Goal: Information Seeking & Learning: Learn about a topic

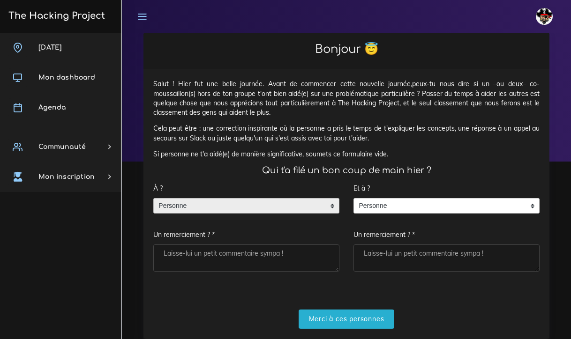
click at [227, 206] on span "Personne" at bounding box center [239, 206] width 171 height 15
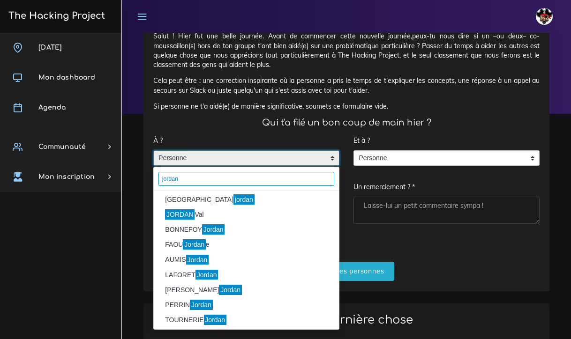
scroll to position [43, 0]
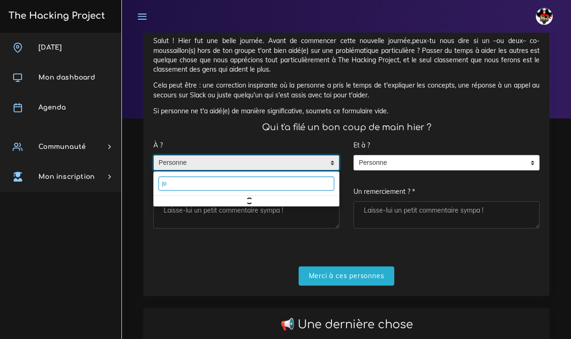
type input "j"
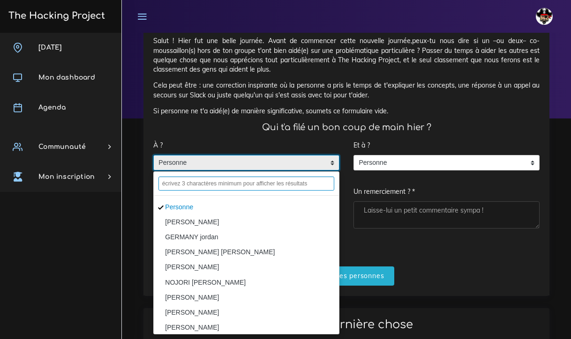
type input "f"
click at [472, 237] on form "À ? Personne ALLEN Jorge GERMANY jordan AMOS DJORO Nicolas JORDAN Val NOJORI JJ…" at bounding box center [346, 211] width 386 height 150
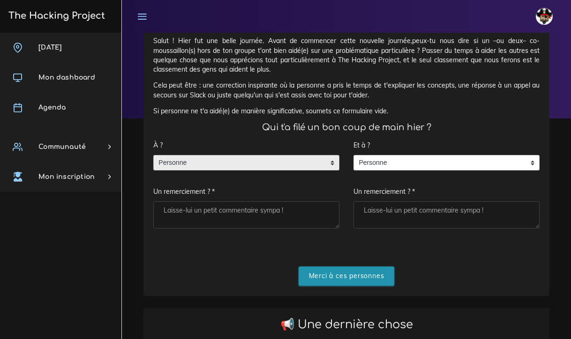
click at [367, 274] on input "Merci à ces personnes" at bounding box center [347, 276] width 96 height 19
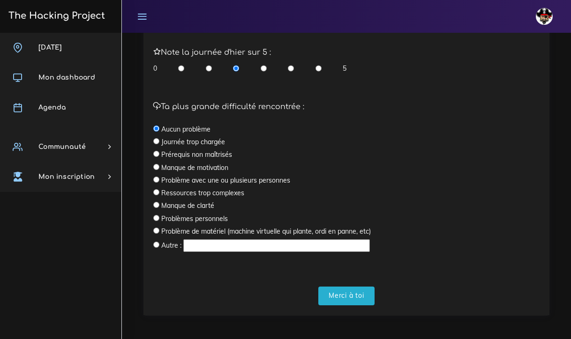
scroll to position [282, 0]
click at [157, 217] on input "radio" at bounding box center [156, 219] width 6 height 6
radio input "true"
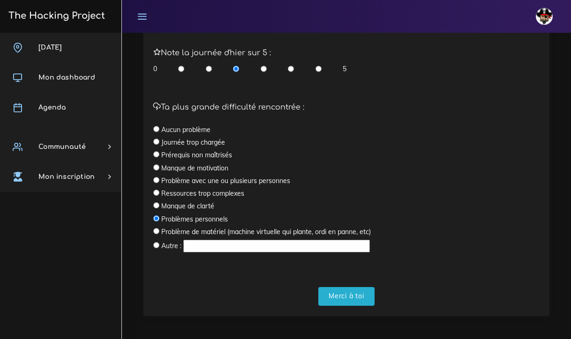
click at [183, 66] on input "radio" at bounding box center [181, 68] width 6 height 9
radio input "true"
click at [352, 292] on input "Merci à toi" at bounding box center [346, 296] width 56 height 19
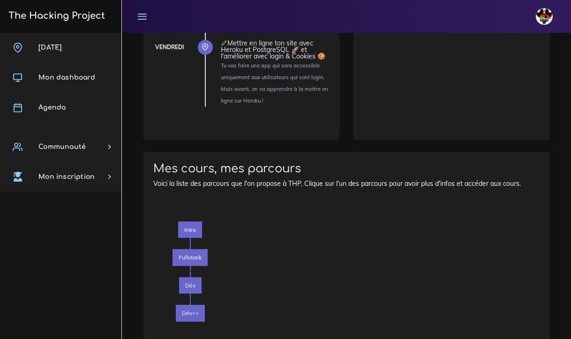
scroll to position [780, 0]
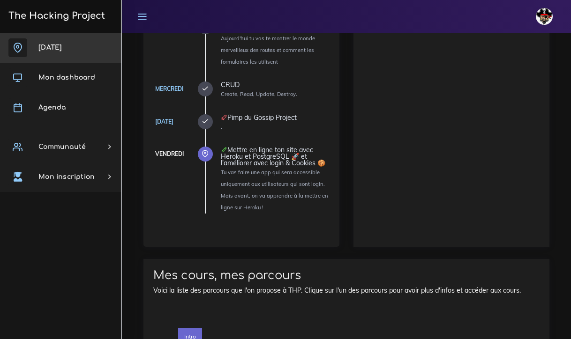
click at [86, 44] on link "Aujourd'hui" at bounding box center [60, 48] width 121 height 30
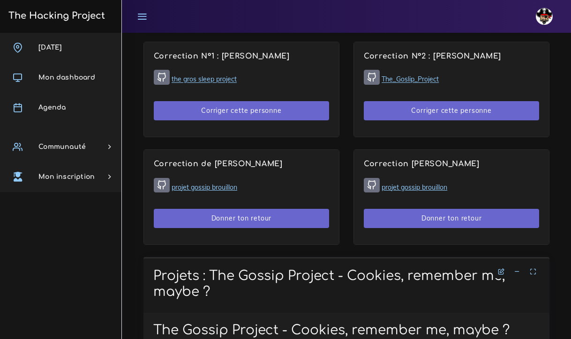
scroll to position [637, 0]
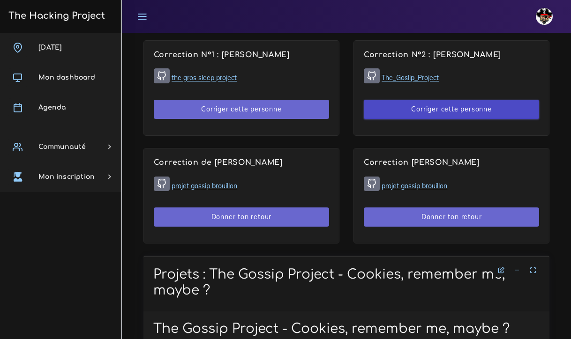
click at [431, 107] on button "Corriger cette personne" at bounding box center [451, 109] width 175 height 19
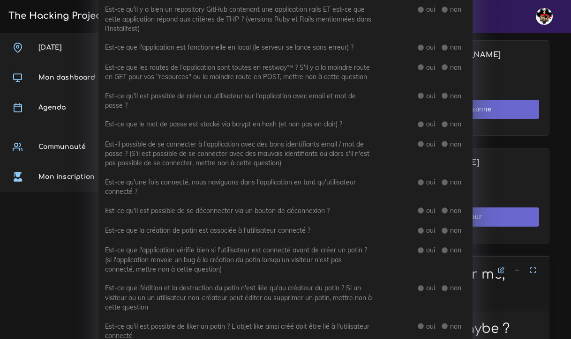
scroll to position [183, 0]
click at [511, 69] on div "Correction N° 2 : Florian ASTIER × Présence As-tu réussi à avoir Florian au tél…" at bounding box center [285, 169] width 571 height 339
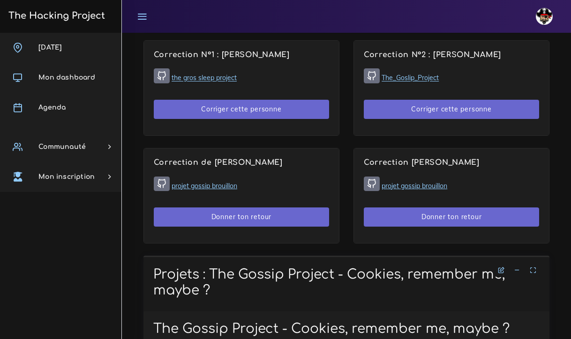
click at [204, 74] on link "the gros sleep project" at bounding box center [204, 78] width 65 height 8
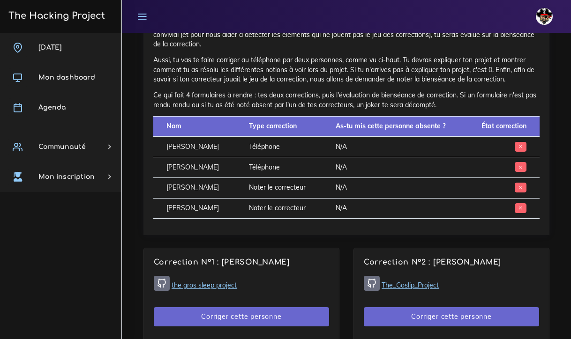
scroll to position [313, 0]
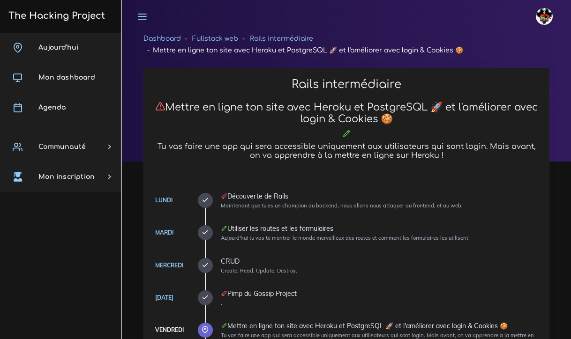
scroll to position [313, 0]
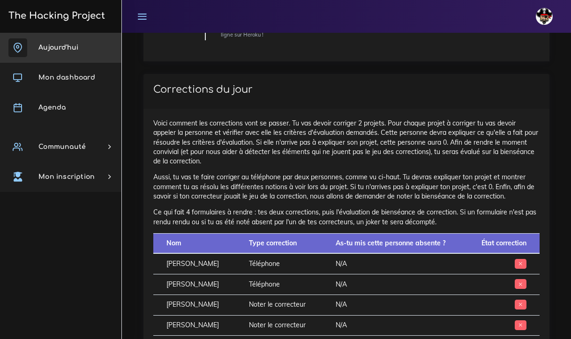
click at [61, 50] on span "Aujourd'hui" at bounding box center [58, 47] width 40 height 7
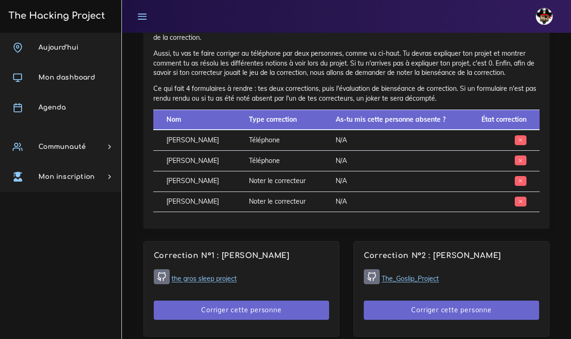
scroll to position [422, 0]
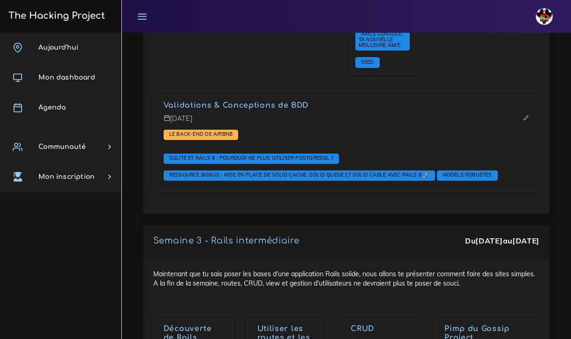
scroll to position [2273, 0]
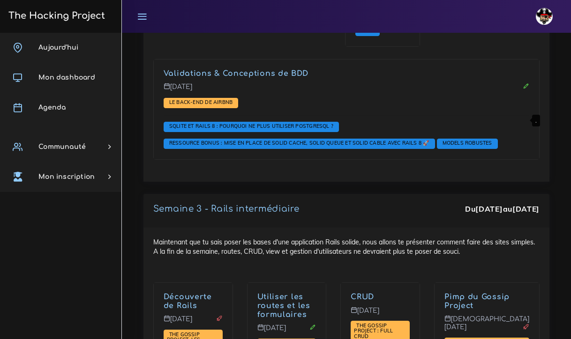
click at [489, 293] on link "Pimp du Gossip Project" at bounding box center [476, 301] width 65 height 17
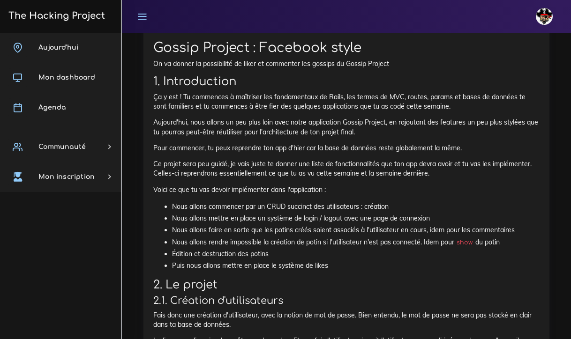
scroll to position [364, 0]
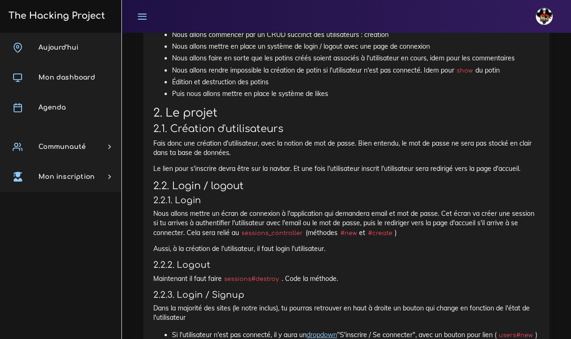
scroll to position [632, 0]
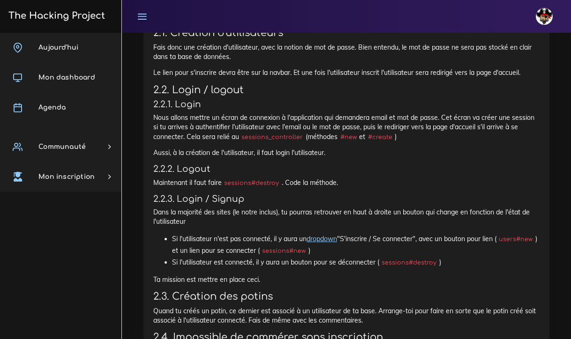
click at [276, 235] on li "Si l'utilisateur n'est pas connecté, il y aura un dropdown "S'inscrire / Se con…" at bounding box center [355, 244] width 367 height 23
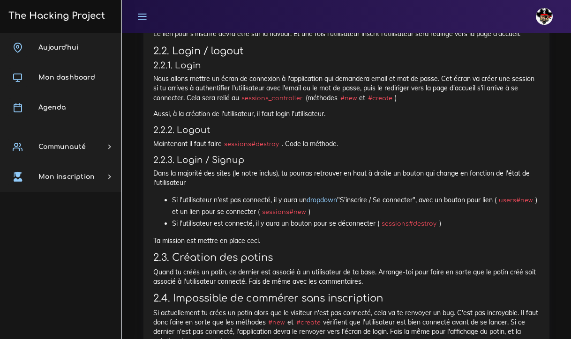
scroll to position [671, 0]
click at [391, 168] on p "Dans la majorité des sites (le notre inclus), tu pourras retrouver en haut à dr…" at bounding box center [346, 177] width 386 height 19
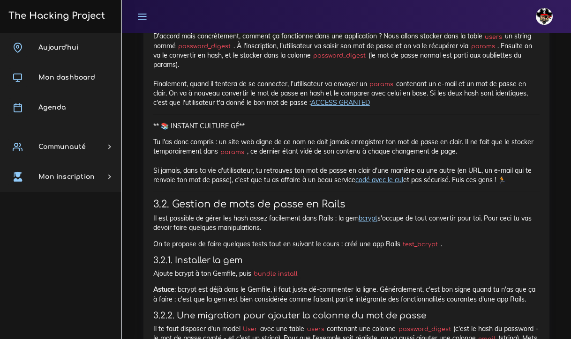
scroll to position [1812, 0]
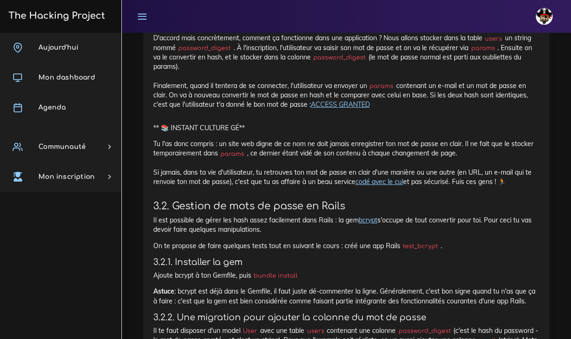
click at [375, 201] on h3 "3.2. Gestion de mots de passe en Rails" at bounding box center [346, 207] width 386 height 12
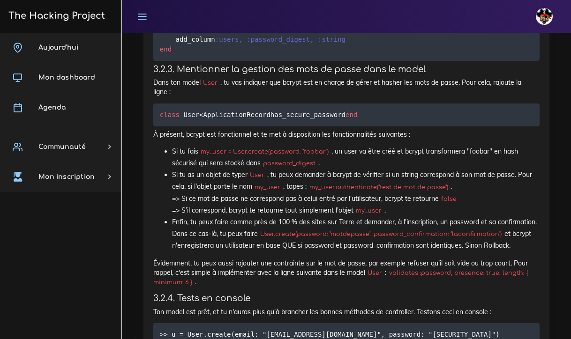
scroll to position [2193, 0]
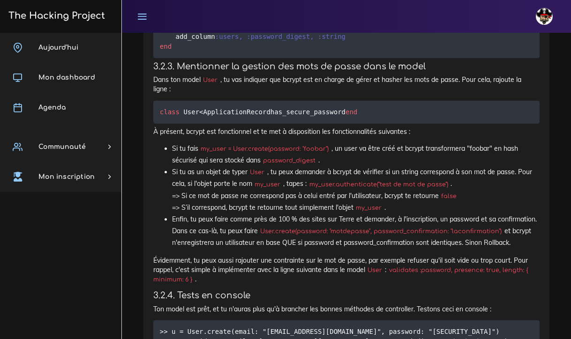
click at [343, 271] on p "Évidemment, tu peux aussi rajouter une contrainte sur le mot de passe, par exem…" at bounding box center [346, 270] width 386 height 29
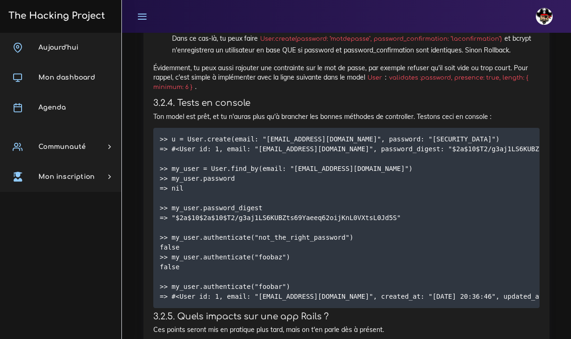
scroll to position [2387, 0]
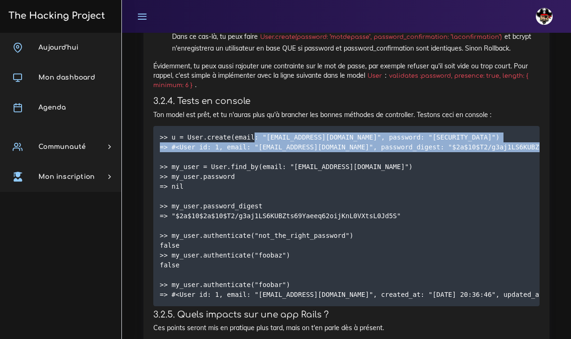
drag, startPoint x: 254, startPoint y: 129, endPoint x: 254, endPoint y: 143, distance: 14.1
click at [254, 143] on pre ">> u = User.create(email: "email@example.com", password: "foobar") => #<User id…" at bounding box center [346, 216] width 386 height 180
click at [249, 149] on pre ">> u = User.create(email: "email@example.com", password: "foobar") => #<User id…" at bounding box center [346, 216] width 386 height 180
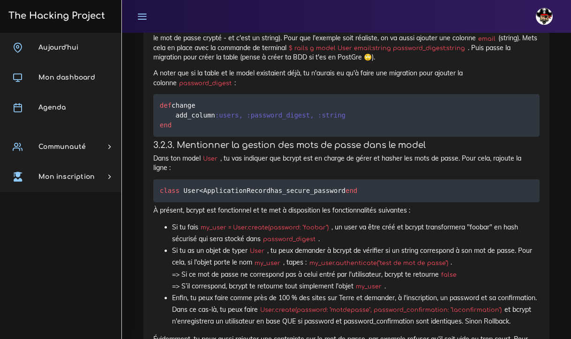
scroll to position [2112, 0]
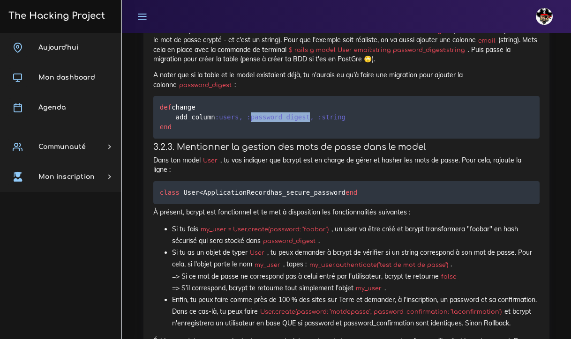
drag, startPoint x: 254, startPoint y: 90, endPoint x: 313, endPoint y: 91, distance: 59.1
click at [310, 113] on span ":password_digest" at bounding box center [278, 116] width 63 height 7
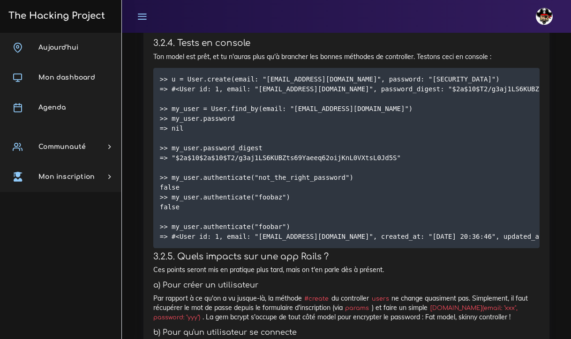
scroll to position [2447, 0]
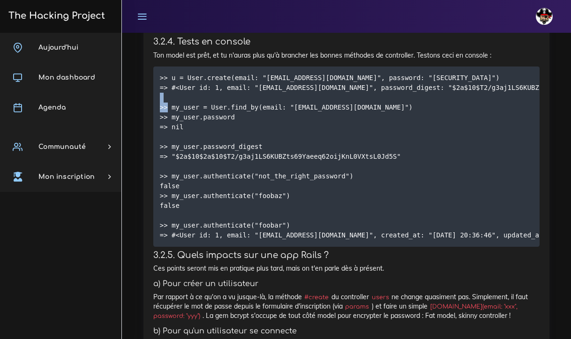
drag, startPoint x: 173, startPoint y: 97, endPoint x: 258, endPoint y: 100, distance: 85.4
click at [258, 100] on code ">> u = User.create(email: "email@example.com", password: "foobar") => #<User id…" at bounding box center [540, 157] width 761 height 168
copy code "my_user = User.find_by"
click at [370, 97] on pre ">> u = User.create(email: "email@example.com", password: "foobar") => #<User id…" at bounding box center [346, 157] width 386 height 180
drag, startPoint x: 370, startPoint y: 97, endPoint x: 172, endPoint y: 98, distance: 198.3
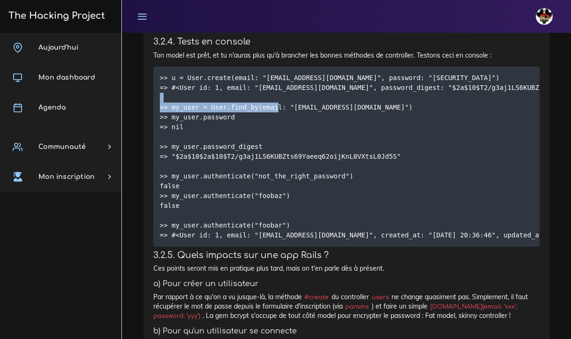
click at [172, 98] on pre ">> u = User.create(email: "email@example.com", password: "foobar") => #<User id…" at bounding box center [346, 157] width 386 height 180
copy code "my_user = User.find_by(email: "email@example.com")"
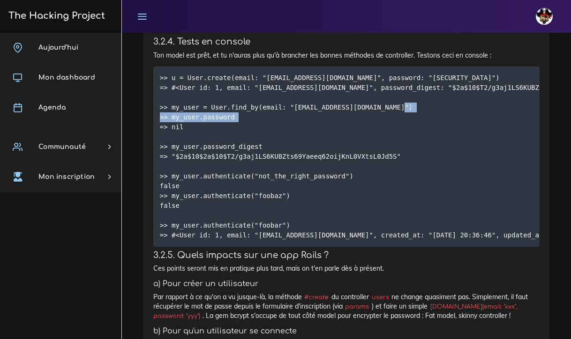
drag, startPoint x: 262, startPoint y: 134, endPoint x: 171, endPoint y: 135, distance: 90.9
click at [171, 135] on code ">> u = User.create(email: "email@example.com", password: "foobar") => #<User id…" at bounding box center [540, 157] width 761 height 168
click at [238, 106] on pre ">> u = User.create(email: "email@example.com", password: "foobar") => #<User id…" at bounding box center [346, 157] width 386 height 180
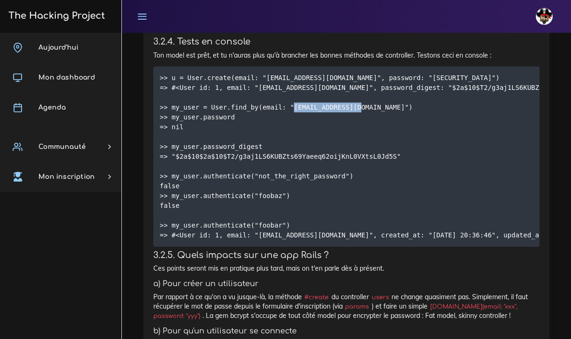
drag, startPoint x: 238, startPoint y: 106, endPoint x: 172, endPoint y: 105, distance: 66.1
click at [172, 105] on pre ">> u = User.create(email: "email@example.com", password: "foobar") => #<User id…" at bounding box center [346, 157] width 386 height 180
copy code "my_user.password"
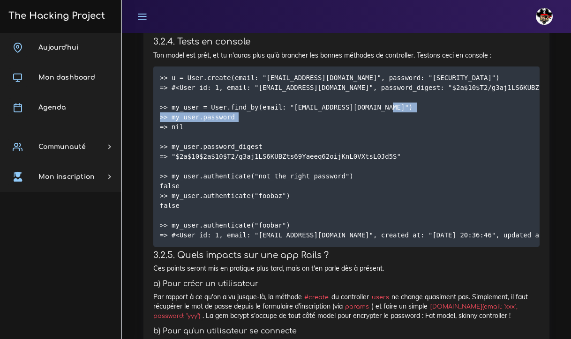
drag, startPoint x: 263, startPoint y: 134, endPoint x: 154, endPoint y: 134, distance: 108.7
click at [154, 134] on pre ">> u = User.create(email: "email@example.com", password: "foobar") => #<User id…" at bounding box center [346, 157] width 386 height 180
click at [174, 132] on code ">> u = User.create(email: "email@example.com", password: "foobar") => #<User id…" at bounding box center [540, 157] width 761 height 168
drag, startPoint x: 170, startPoint y: 136, endPoint x: 263, endPoint y: 135, distance: 93.3
click at [263, 135] on pre ">> u = User.create(email: "email@example.com", password: "foobar") => #<User id…" at bounding box center [346, 157] width 386 height 180
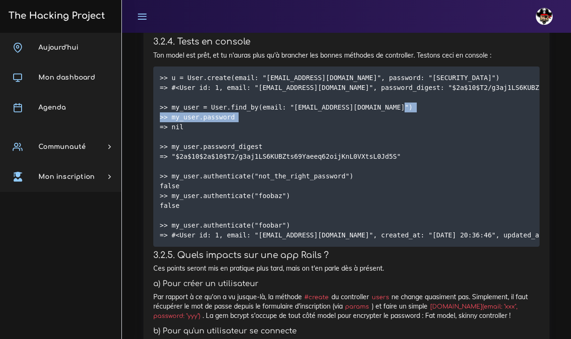
copy code "my_user.password_digest"
click at [276, 180] on code ">> u = User.create(email: "email@example.com", password: "foobar") => #<User id…" at bounding box center [540, 157] width 761 height 168
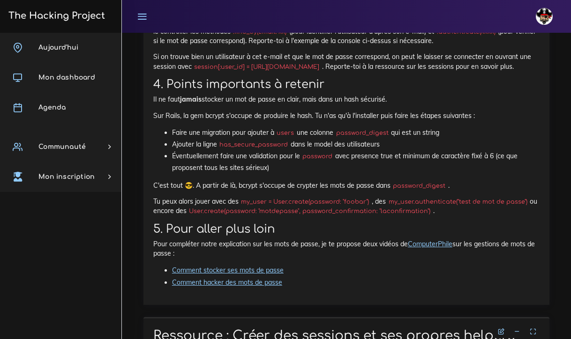
scroll to position [2767, 0]
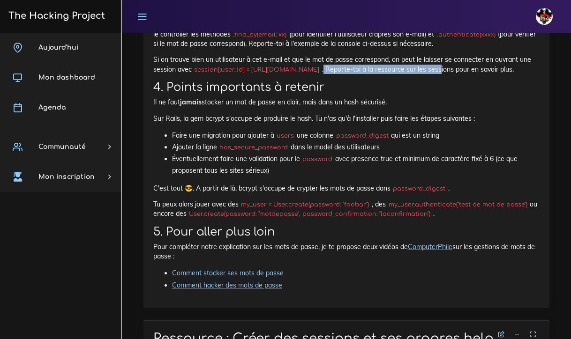
drag, startPoint x: 287, startPoint y: 58, endPoint x: 404, endPoint y: 58, distance: 116.7
click at [404, 58] on p "Si on trouve bien un utilisateur à cet e-mail et que le mot de passe correspond…" at bounding box center [346, 64] width 386 height 19
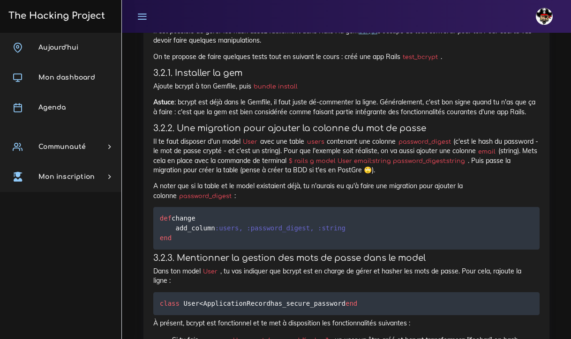
scroll to position [2102, 0]
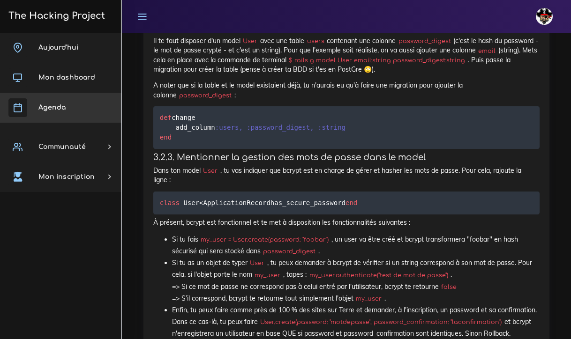
click at [76, 112] on link "Agenda" at bounding box center [60, 108] width 121 height 30
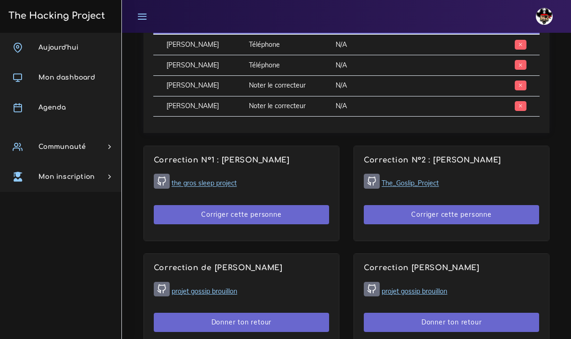
scroll to position [587, 0]
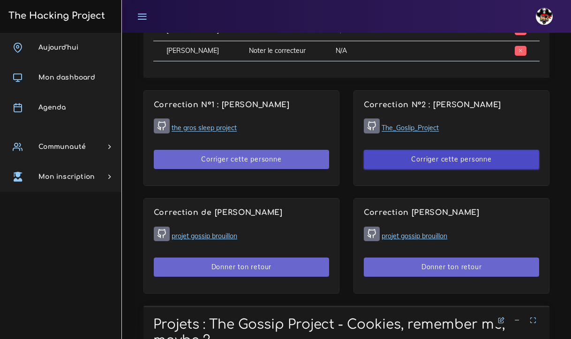
click at [452, 156] on button "Corriger cette personne" at bounding box center [451, 159] width 175 height 19
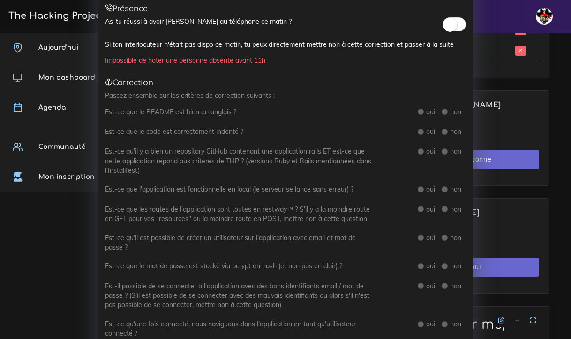
scroll to position [38, 0]
click at [523, 77] on div "Correction N° 2 : Florian ASTIER × Présence As-tu réussi à avoir Florian au tél…" at bounding box center [285, 169] width 571 height 339
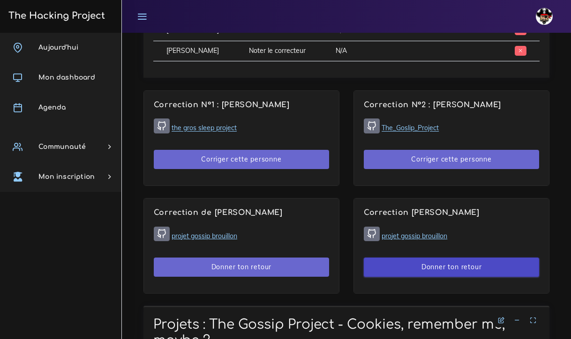
click at [432, 267] on button "Donner ton retour" at bounding box center [451, 267] width 175 height 19
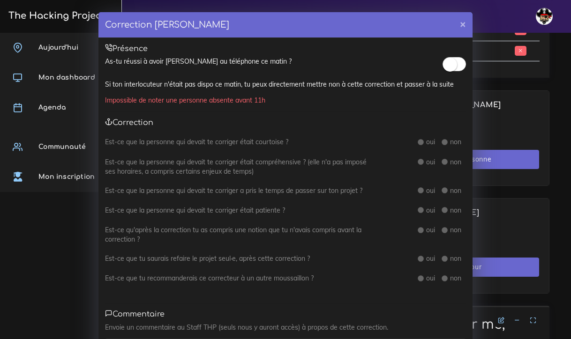
click at [449, 65] on small at bounding box center [450, 65] width 14 height 14
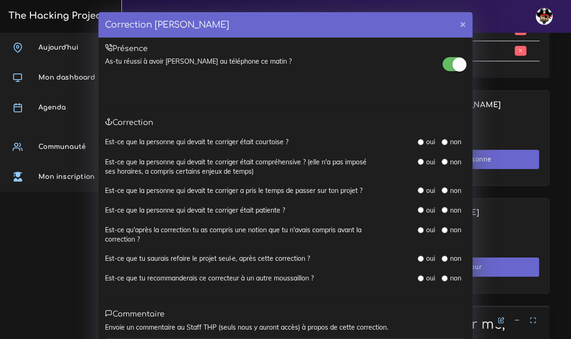
click at [421, 140] on input "radio" at bounding box center [421, 142] width 6 height 6
radio input "true"
click at [421, 162] on input "radio" at bounding box center [421, 162] width 6 height 6
radio input "true"
click at [422, 188] on input "radio" at bounding box center [421, 190] width 6 height 6
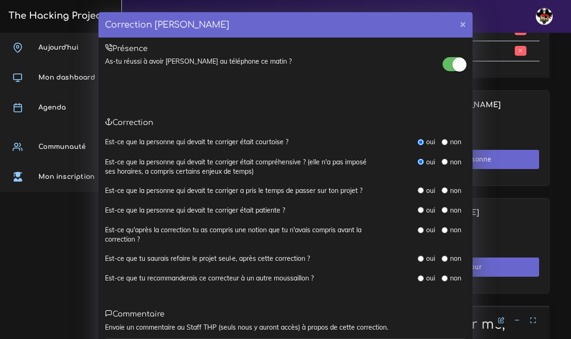
radio input "true"
click at [420, 210] on input "radio" at bounding box center [421, 210] width 6 height 6
radio input "true"
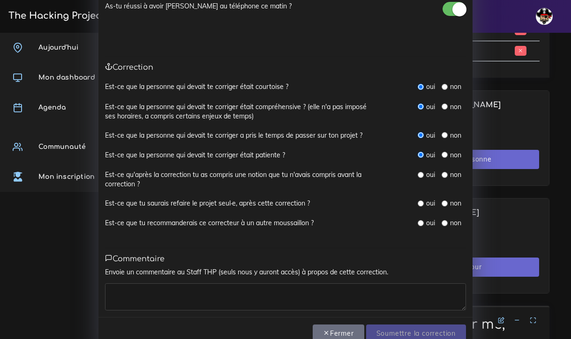
scroll to position [58, 0]
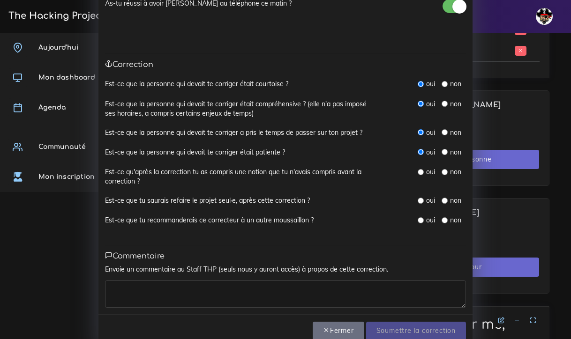
click at [444, 169] on input "radio" at bounding box center [444, 172] width 6 height 6
radio input "true"
click at [445, 198] on input "radio" at bounding box center [444, 201] width 6 height 6
radio input "true"
click at [421, 217] on input "radio" at bounding box center [421, 220] width 6 height 6
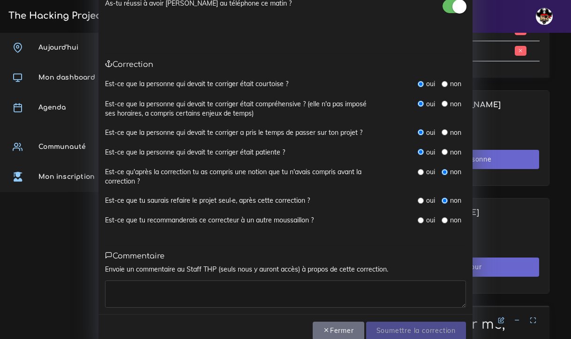
radio input "true"
click at [321, 288] on textarea at bounding box center [285, 294] width 361 height 27
drag, startPoint x: 151, startPoint y: 285, endPoint x: 63, endPoint y: 285, distance: 87.6
click at [63, 285] on div "Correction de Lucas MIRANDA × Présence As-tu réussi à avoir Lucas au téléphone …" at bounding box center [285, 169] width 571 height 339
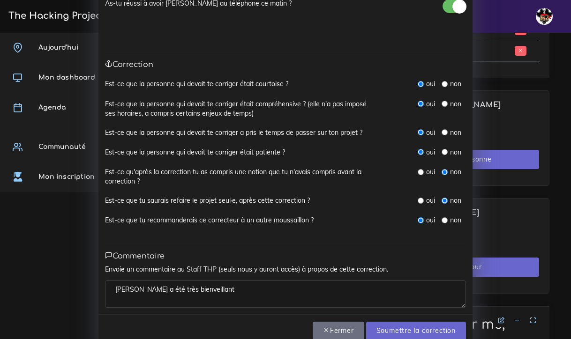
drag, startPoint x: 63, startPoint y: 285, endPoint x: 216, endPoint y: 285, distance: 152.8
click at [216, 285] on textarea "Lucas a été très bienveillant" at bounding box center [285, 294] width 361 height 27
type textarea "[PERSON_NAME] a été très bienveillant alors que mon rendu est nul"
click at [394, 328] on input "Soumettre la correction" at bounding box center [416, 331] width 100 height 19
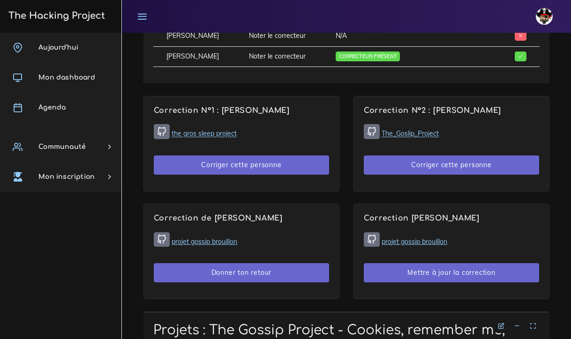
scroll to position [578, 0]
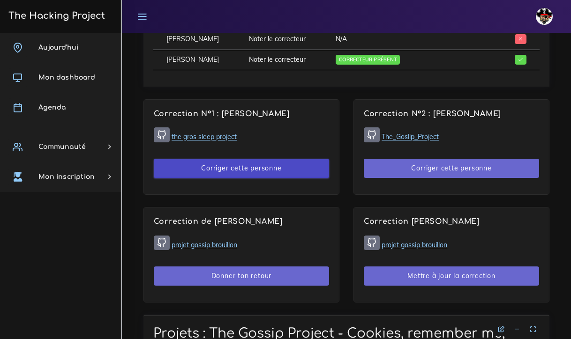
click at [232, 163] on button "Corriger cette personne" at bounding box center [241, 168] width 175 height 19
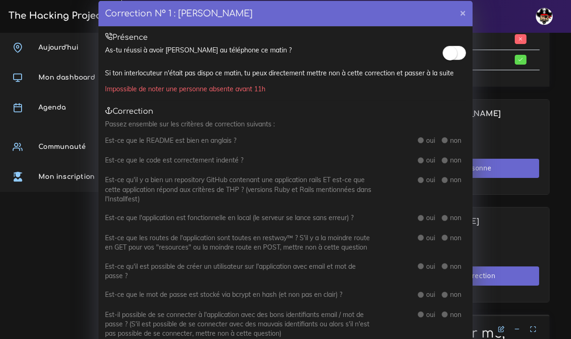
scroll to position [28, 0]
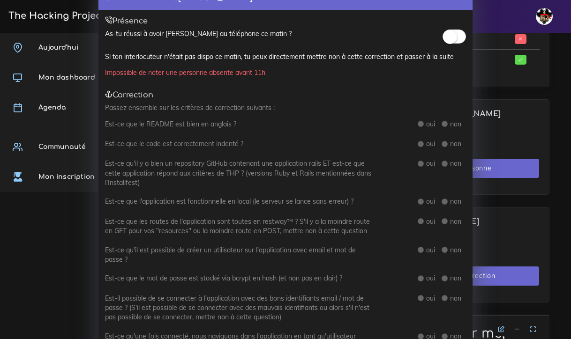
click at [449, 37] on small at bounding box center [450, 37] width 14 height 14
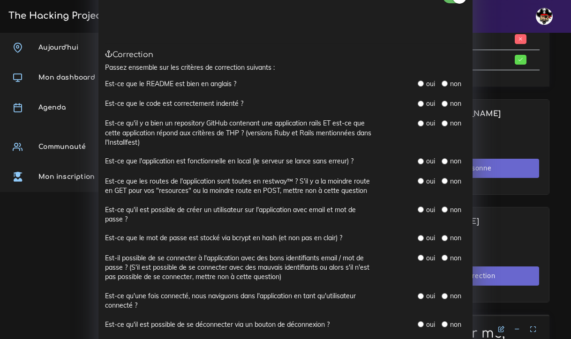
scroll to position [76, 0]
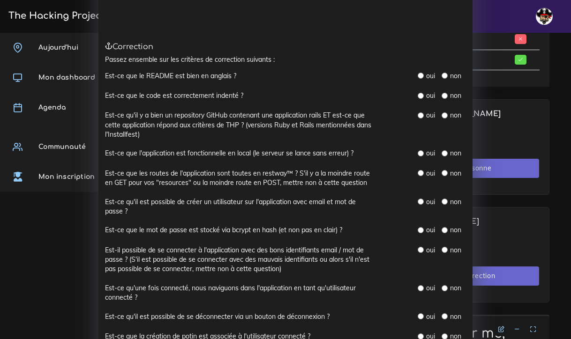
click at [421, 77] on input "radio" at bounding box center [421, 76] width 6 height 6
radio input "true"
click at [422, 96] on input "radio" at bounding box center [421, 96] width 6 height 6
radio input "true"
click at [421, 112] on input "radio" at bounding box center [421, 115] width 6 height 6
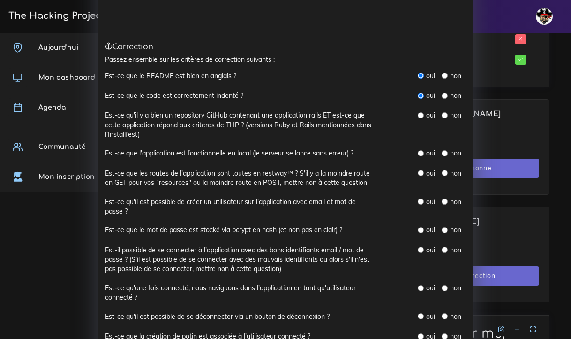
radio input "true"
click at [421, 150] on input "radio" at bounding box center [421, 153] width 6 height 6
radio input "true"
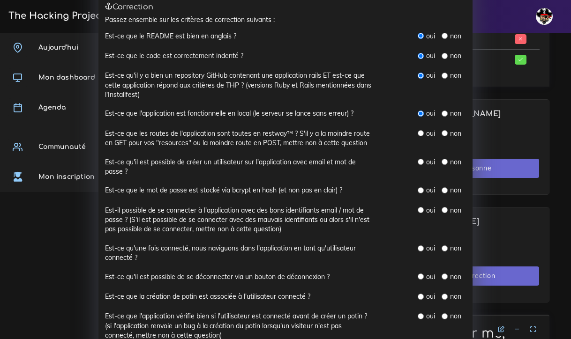
scroll to position [129, 0]
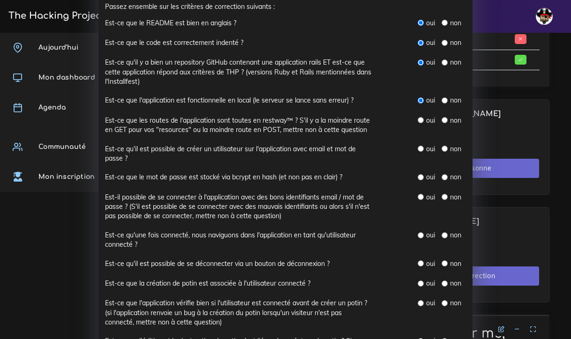
click at [444, 118] on input "radio" at bounding box center [444, 120] width 6 height 6
radio input "true"
click at [444, 146] on input "radio" at bounding box center [444, 149] width 6 height 6
radio input "true"
click at [419, 174] on input "radio" at bounding box center [421, 177] width 6 height 6
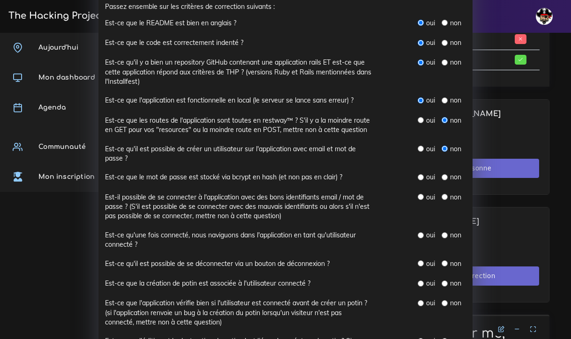
radio input "true"
click at [420, 194] on input "radio" at bounding box center [421, 197] width 6 height 6
radio input "true"
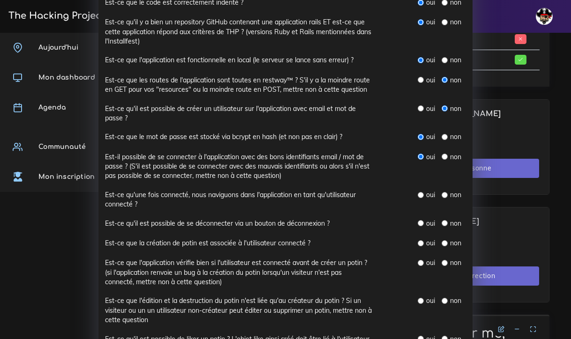
scroll to position [176, 0]
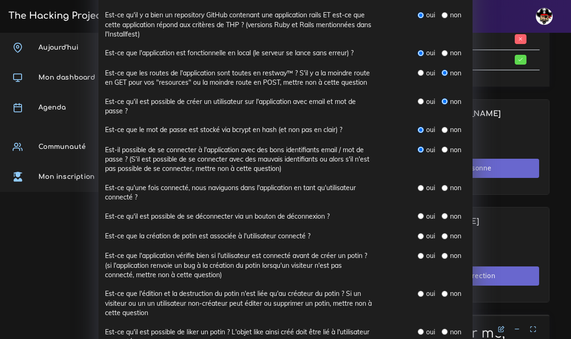
click at [422, 185] on input "radio" at bounding box center [421, 188] width 6 height 6
radio input "true"
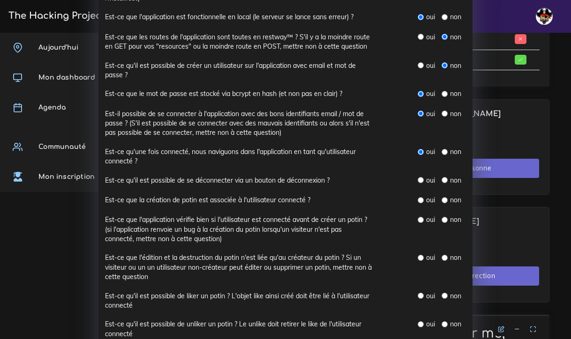
scroll to position [213, 0]
click at [421, 177] on input "radio" at bounding box center [421, 180] width 6 height 6
radio input "true"
click at [421, 197] on input "radio" at bounding box center [421, 200] width 6 height 6
radio input "true"
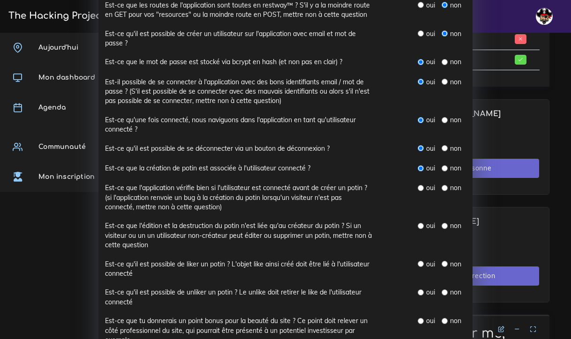
scroll to position [247, 0]
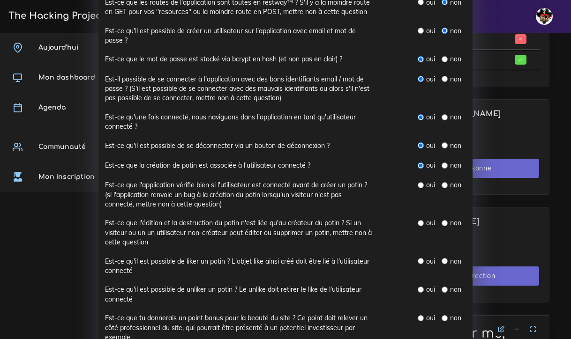
click at [421, 182] on input "radio" at bounding box center [421, 185] width 6 height 6
radio input "true"
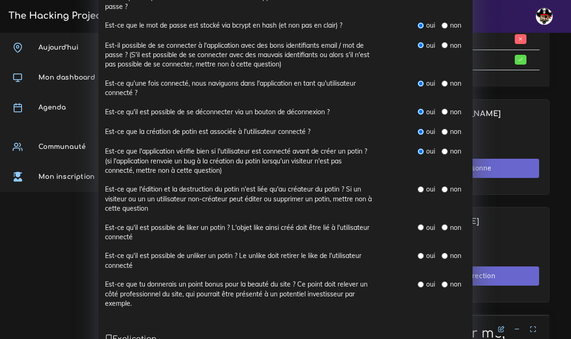
scroll to position [294, 0]
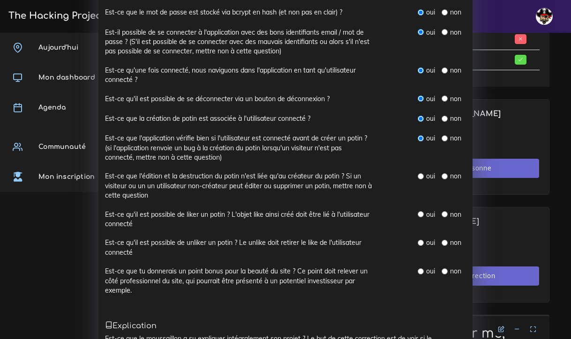
click at [444, 173] on input "radio" at bounding box center [444, 176] width 6 height 6
radio input "true"
click at [447, 211] on input "radio" at bounding box center [444, 214] width 6 height 6
radio input "true"
click at [445, 240] on input "radio" at bounding box center [444, 243] width 6 height 6
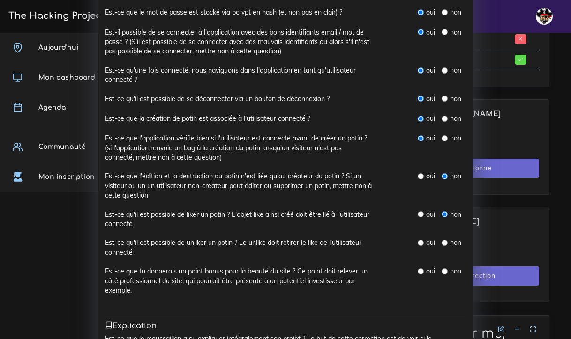
radio input "true"
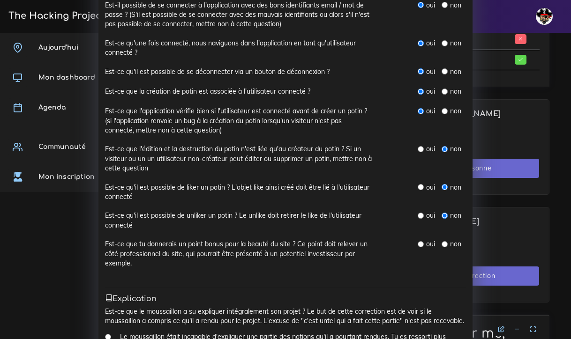
scroll to position [335, 0]
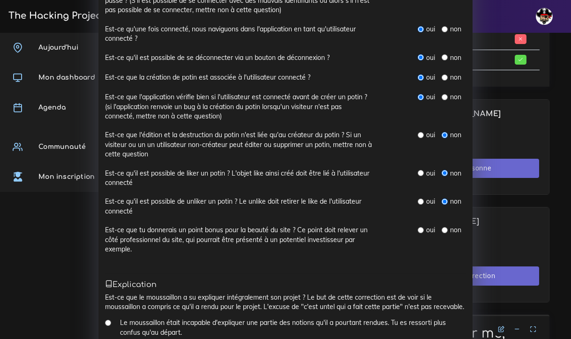
click at [422, 227] on input "radio" at bounding box center [421, 230] width 6 height 6
radio input "true"
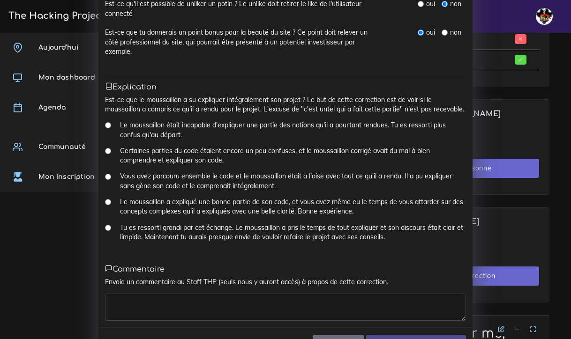
scroll to position [535, 0]
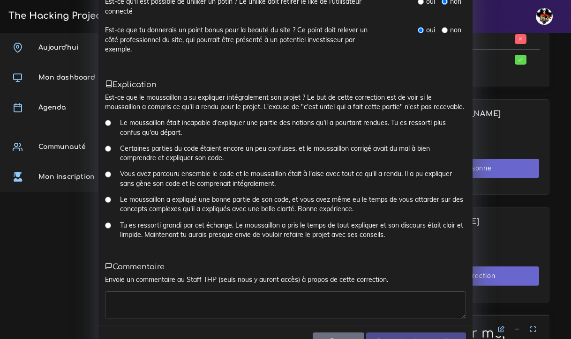
click at [108, 172] on input "Vous avez parcouru ensemble le code et le moussaillon était à l'aise avec tout …" at bounding box center [108, 175] width 6 height 6
radio input "true"
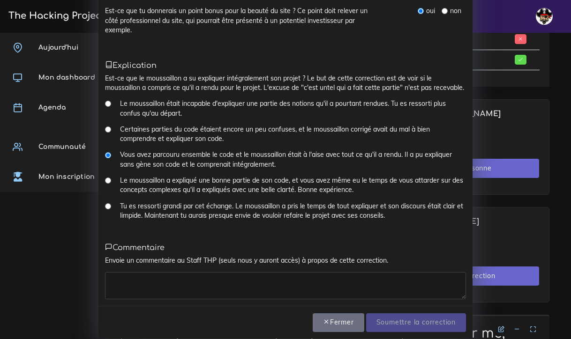
scroll to position [554, 0]
click at [152, 273] on textarea at bounding box center [285, 286] width 361 height 27
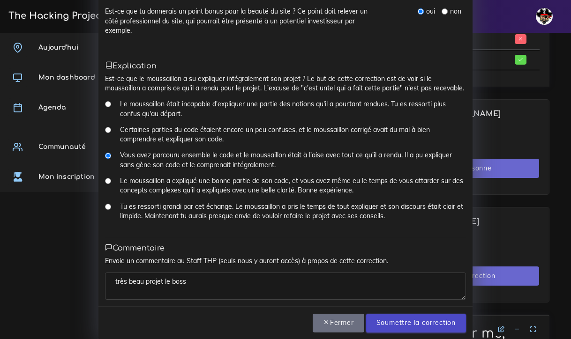
type textarea "très beau projet le boss"
click at [396, 314] on input "Soumettre la correction" at bounding box center [416, 323] width 100 height 19
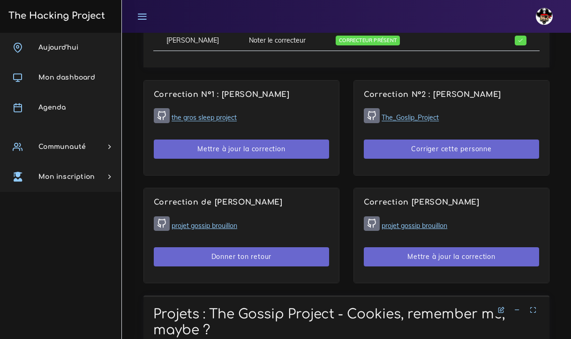
scroll to position [599, 0]
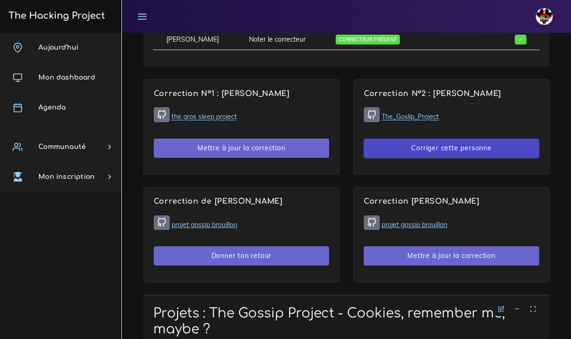
click at [425, 146] on button "Corriger cette personne" at bounding box center [451, 148] width 175 height 19
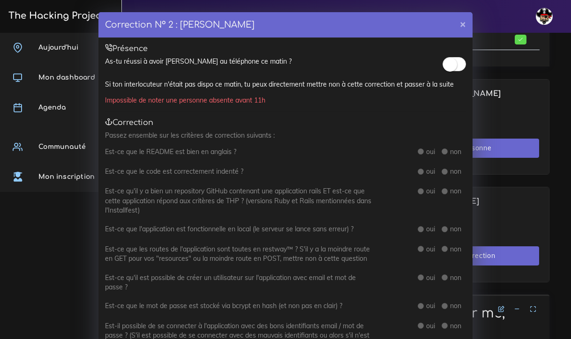
click at [447, 68] on small at bounding box center [450, 65] width 14 height 14
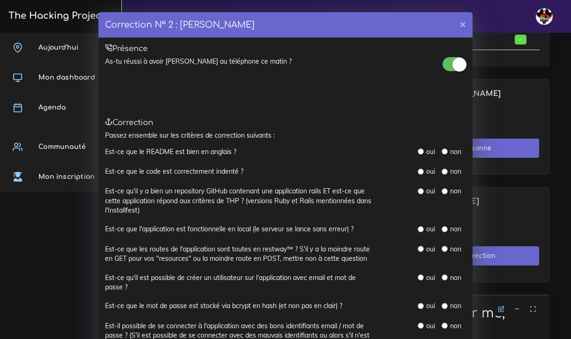
click at [421, 150] on input "radio" at bounding box center [421, 152] width 6 height 6
radio input "true"
click at [421, 169] on input "radio" at bounding box center [421, 172] width 6 height 6
radio input "true"
click at [422, 191] on input "radio" at bounding box center [421, 191] width 6 height 6
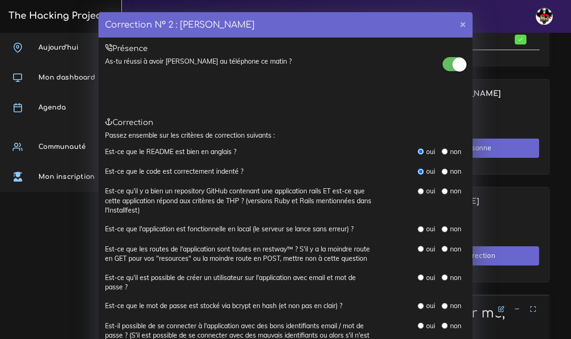
radio input "true"
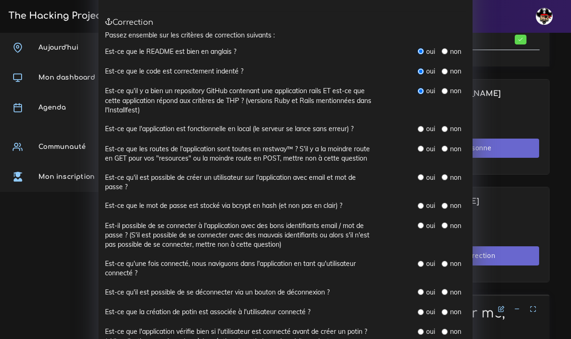
scroll to position [103, 0]
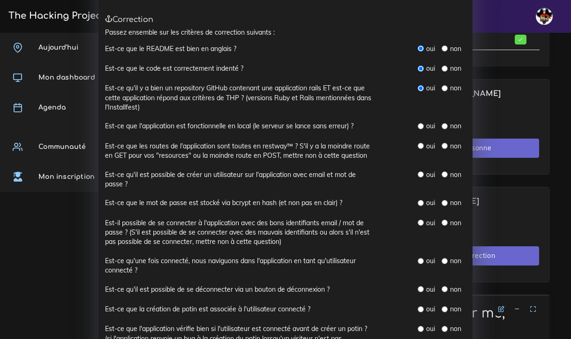
click at [422, 125] on input "radio" at bounding box center [421, 126] width 6 height 6
radio input "true"
click at [447, 143] on input "radio" at bounding box center [444, 146] width 6 height 6
radio input "true"
click at [423, 172] on input "radio" at bounding box center [421, 175] width 6 height 6
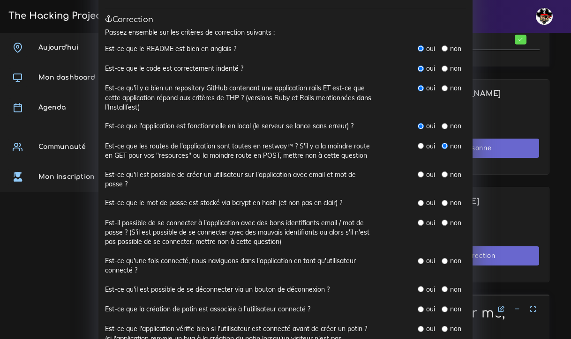
radio input "true"
click at [445, 172] on input "radio" at bounding box center [444, 175] width 6 height 6
radio input "true"
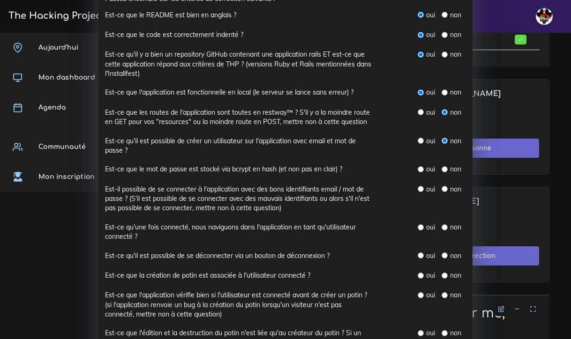
scroll to position [142, 0]
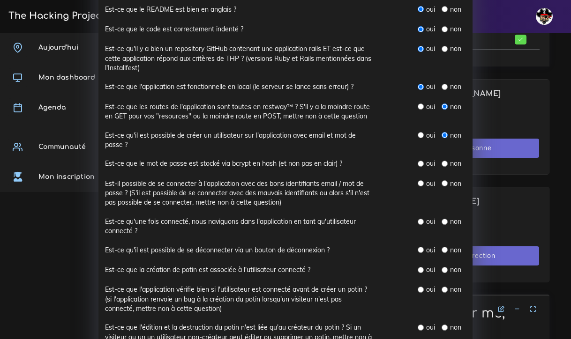
click at [422, 161] on input "radio" at bounding box center [421, 164] width 6 height 6
radio input "true"
click at [422, 180] on input "radio" at bounding box center [421, 183] width 6 height 6
radio input "true"
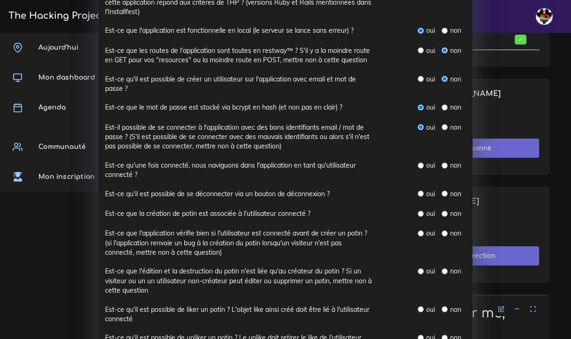
scroll to position [199, 0]
click at [421, 162] on input "radio" at bounding box center [421, 165] width 6 height 6
radio input "true"
click at [422, 190] on input "radio" at bounding box center [421, 193] width 6 height 6
radio input "true"
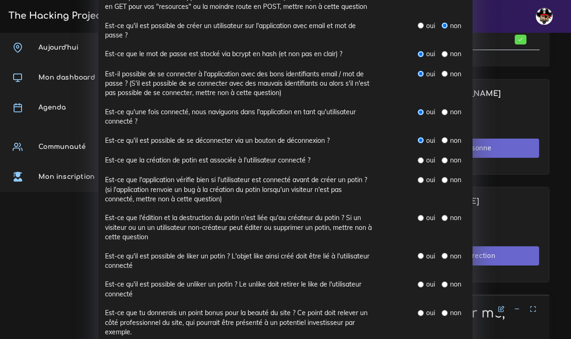
scroll to position [254, 0]
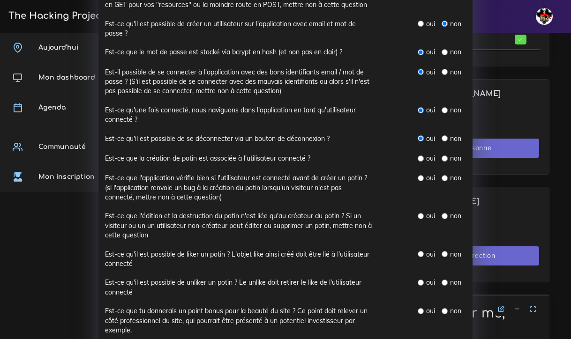
click at [421, 156] on input "radio" at bounding box center [421, 159] width 6 height 6
radio input "true"
click at [424, 175] on input "radio" at bounding box center [421, 178] width 6 height 6
radio input "true"
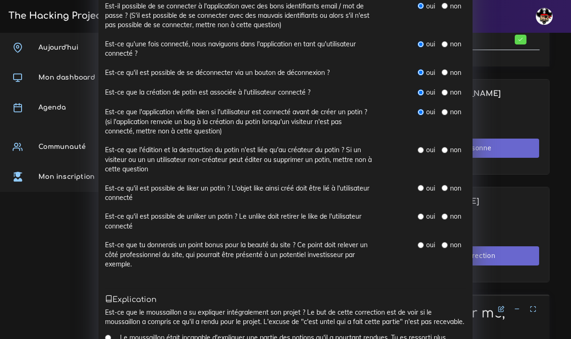
scroll to position [323, 0]
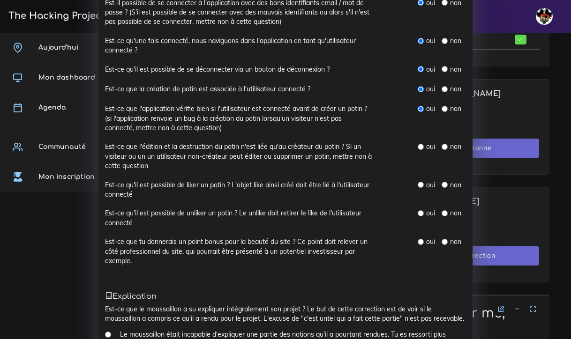
click at [446, 144] on input "radio" at bounding box center [444, 147] width 6 height 6
radio input "true"
click at [443, 182] on input "radio" at bounding box center [444, 185] width 6 height 6
radio input "true"
click at [445, 210] on input "radio" at bounding box center [444, 213] width 6 height 6
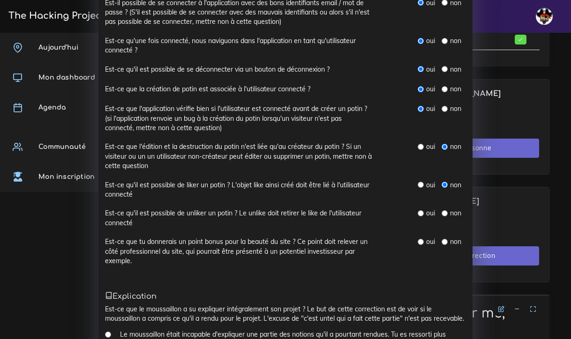
radio input "true"
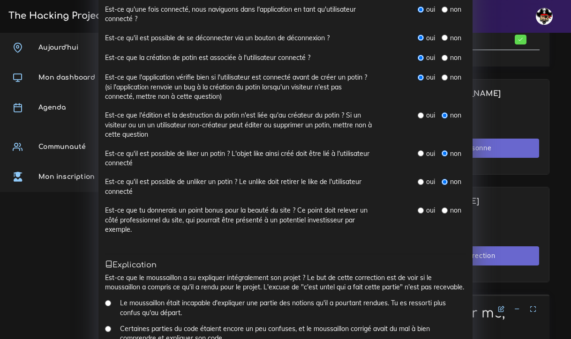
scroll to position [370, 0]
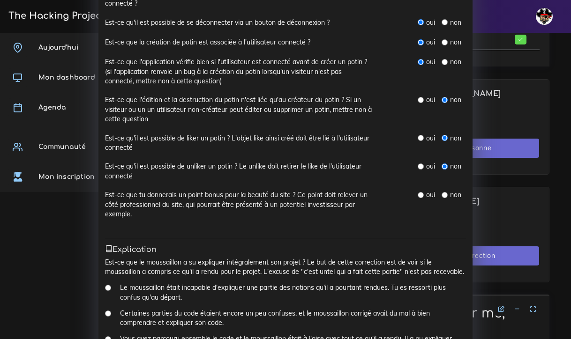
click at [420, 192] on input "radio" at bounding box center [421, 195] width 6 height 6
radio input "true"
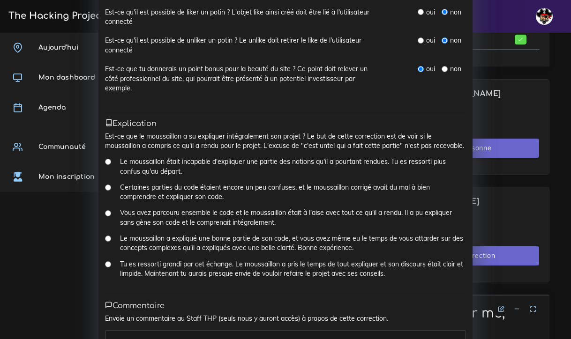
scroll to position [503, 0]
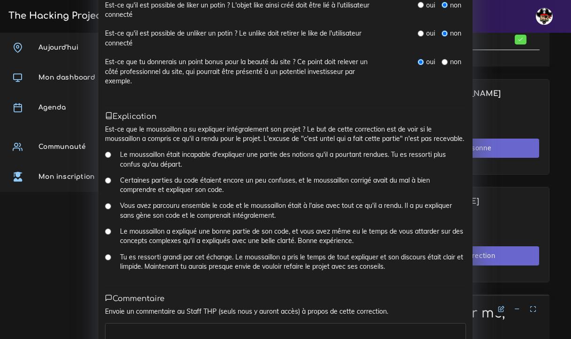
click at [109, 203] on input "Vous avez parcouru ensemble le code et le moussaillon était à l'aise avec tout …" at bounding box center [108, 206] width 6 height 6
radio input "true"
click at [157, 323] on textarea at bounding box center [285, 336] width 361 height 27
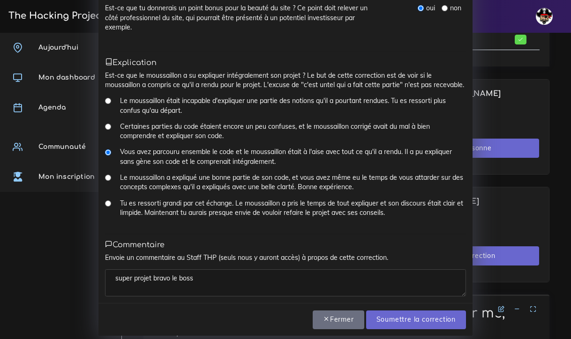
scroll to position [554, 0]
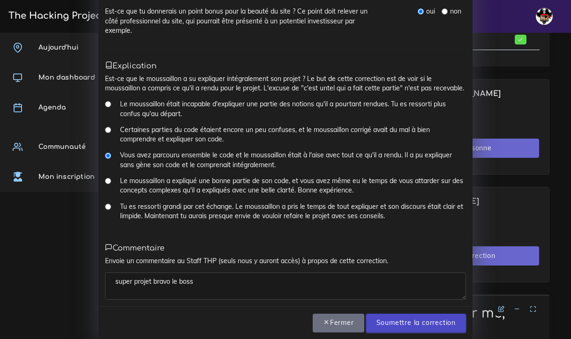
type textarea "super projet bravo le boss"
click at [408, 314] on input "Soumettre la correction" at bounding box center [416, 323] width 100 height 19
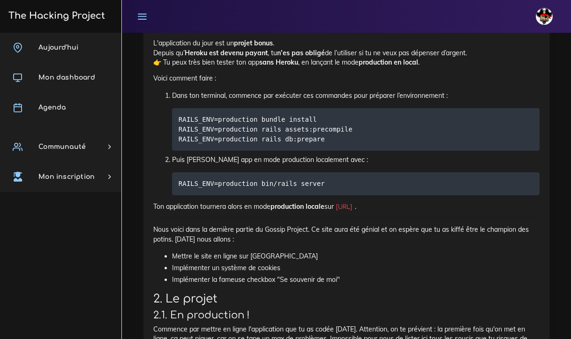
scroll to position [1035, 0]
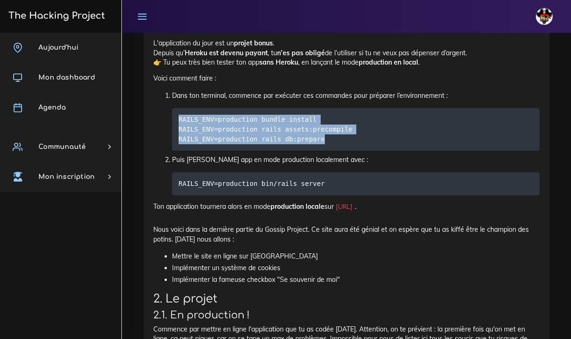
drag, startPoint x: 324, startPoint y: 133, endPoint x: 175, endPoint y: 108, distance: 151.2
click at [175, 108] on pre "RAILS_ENV=production bundle install RAILS_ENV=production rails assets:precompil…" at bounding box center [355, 129] width 367 height 43
copy code "RAILS_ENV=production bundle install RAILS_ENV=production rails assets:precompil…"
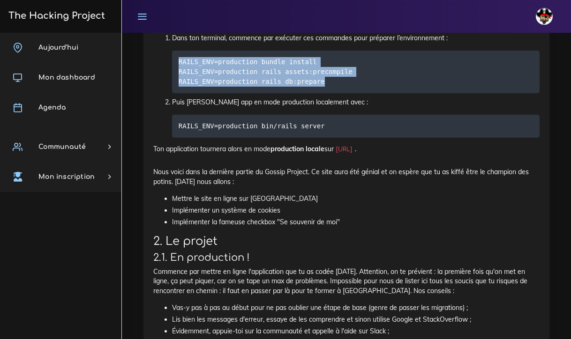
scroll to position [1093, 0]
drag, startPoint x: 154, startPoint y: 165, endPoint x: 251, endPoint y: 176, distance: 98.1
click at [251, 176] on p "Nous voici dans la dernière partie du Gossip Project. Ce site aura été génial e…" at bounding box center [346, 176] width 386 height 19
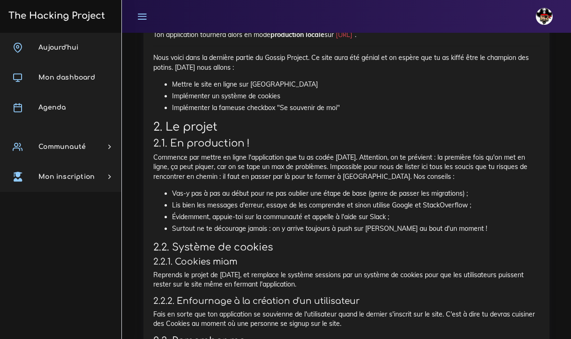
scroll to position [1208, 0]
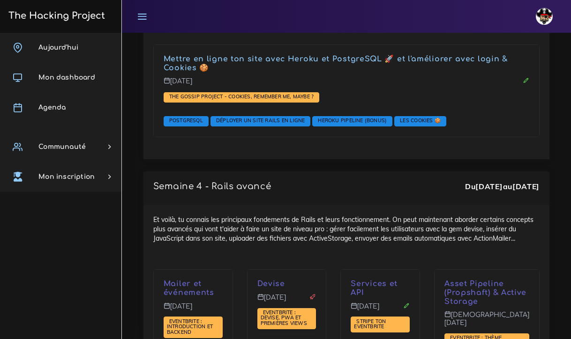
scroll to position [2735, 0]
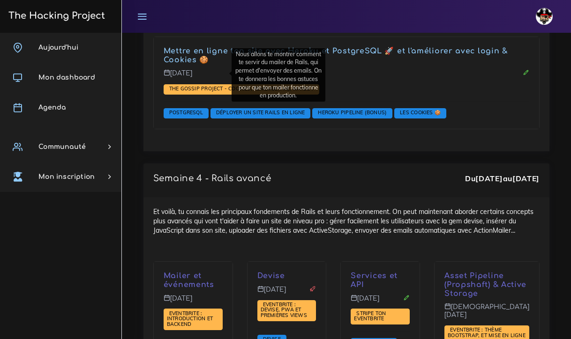
click at [181, 272] on p "Mailer et événements" at bounding box center [193, 281] width 59 height 18
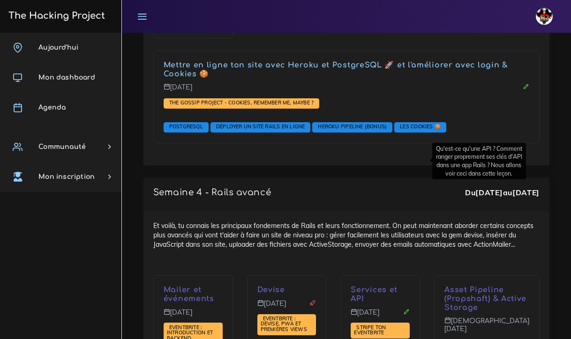
scroll to position [2722, 0]
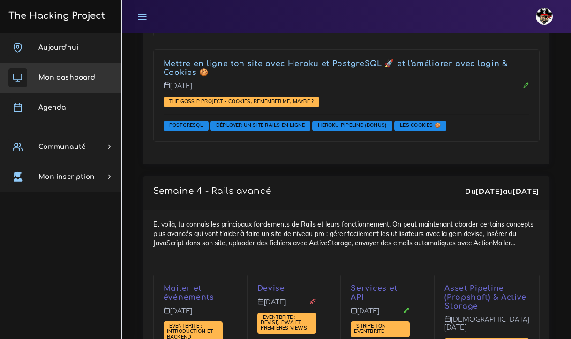
click at [81, 82] on link "Mon dashboard" at bounding box center [60, 78] width 121 height 30
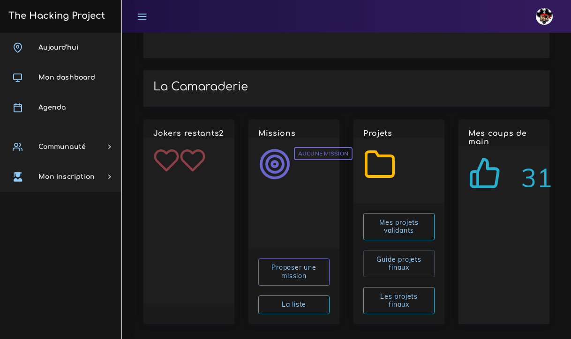
scroll to position [1194, 0]
click at [388, 251] on link "Guide projets finaux" at bounding box center [398, 264] width 71 height 27
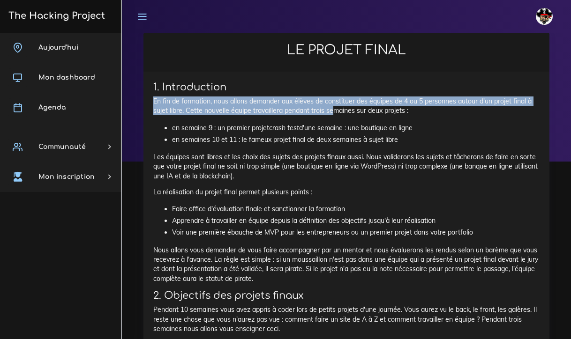
drag, startPoint x: 154, startPoint y: 99, endPoint x: 332, endPoint y: 113, distance: 178.7
click at [332, 113] on p "En fin de formation, nous allons demander aux élèves de constituer des équipes …" at bounding box center [346, 106] width 386 height 19
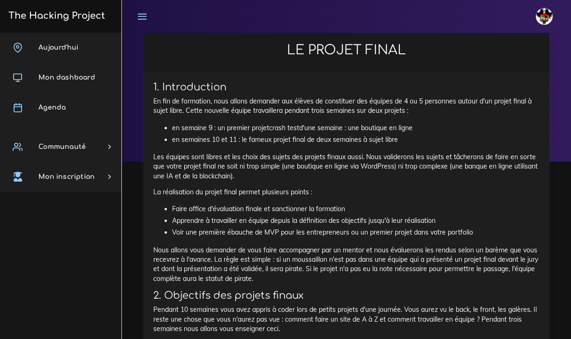
click at [425, 110] on p "En fin de formation, nous allons demander aux élèves de constituer des équipes …" at bounding box center [346, 106] width 386 height 19
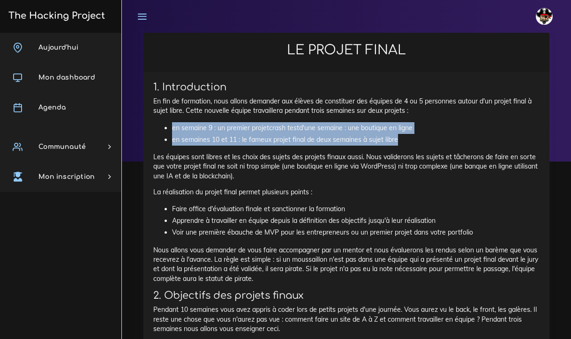
drag, startPoint x: 172, startPoint y: 124, endPoint x: 415, endPoint y: 138, distance: 243.2
click at [415, 138] on ul "en semaine 9 : un premier projet crash test d'une semaine : une boutique en lig…" at bounding box center [346, 133] width 386 height 23
click at [415, 138] on li "en semaines 10 et 11 : le fameux projet final de deux semaines à sujet libre" at bounding box center [355, 140] width 367 height 12
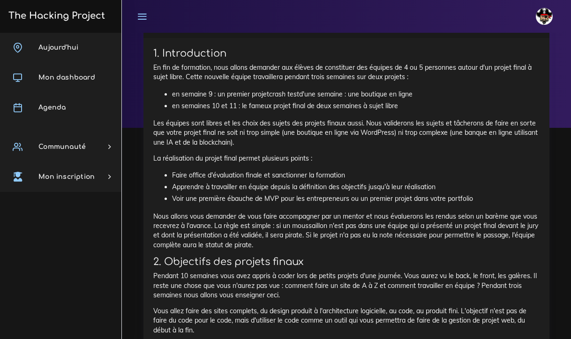
scroll to position [37, 0]
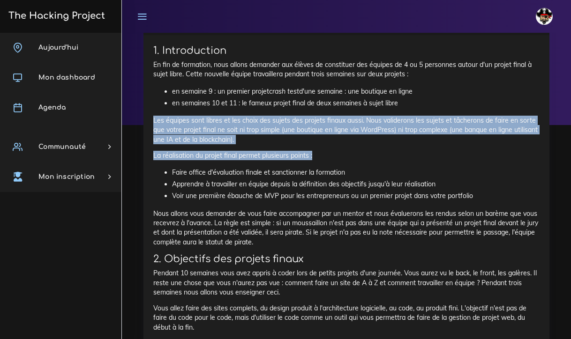
drag, startPoint x: 153, startPoint y: 119, endPoint x: 315, endPoint y: 152, distance: 166.0
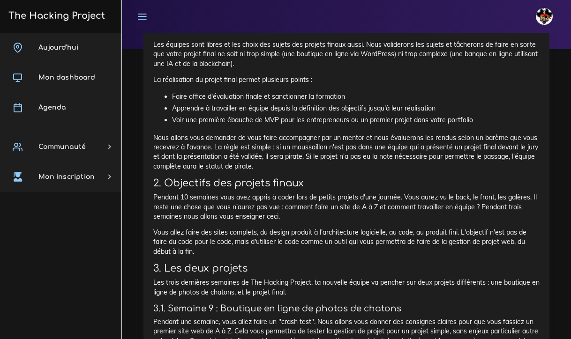
scroll to position [113, 0]
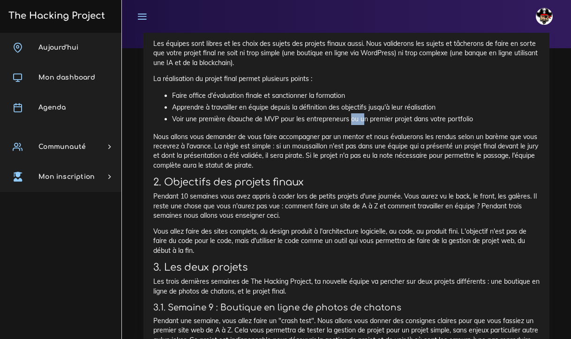
drag, startPoint x: 351, startPoint y: 118, endPoint x: 364, endPoint y: 120, distance: 13.3
click at [364, 120] on li "Voir une première ébauche de MVP pour les entrepreneurs ou un premier projet da…" at bounding box center [355, 119] width 367 height 12
click at [300, 132] on p "Nous allons vous demander de vous faire accompagner par un mentor et nous évalu…" at bounding box center [346, 151] width 386 height 38
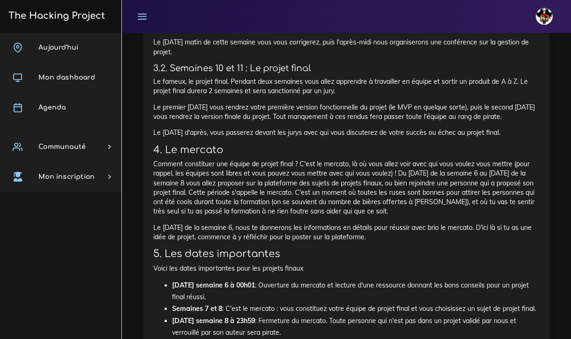
scroll to position [439, 0]
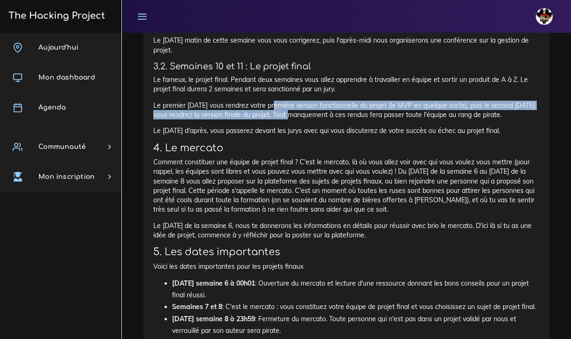
drag, startPoint x: 272, startPoint y: 99, endPoint x: 306, endPoint y: 110, distance: 34.8
click at [306, 110] on p "Le premier vendredi vous rendrez votre première version fonctionnelle du projet…" at bounding box center [346, 110] width 386 height 19
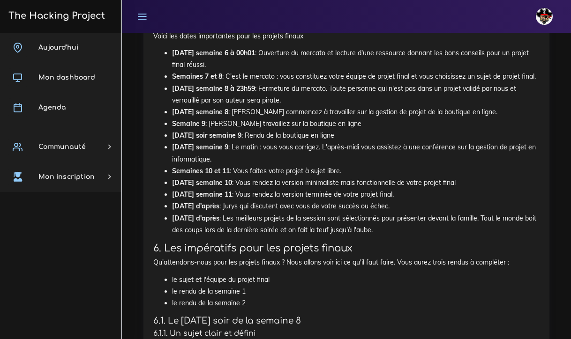
scroll to position [676, 0]
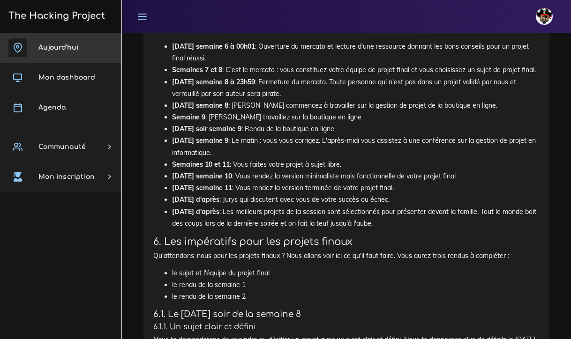
click at [74, 47] on span "Aujourd'hui" at bounding box center [58, 47] width 40 height 7
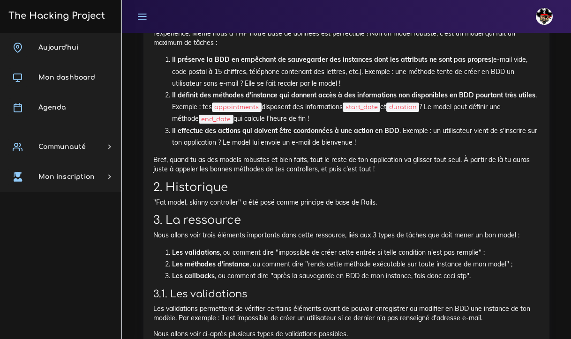
scroll to position [4863, 0]
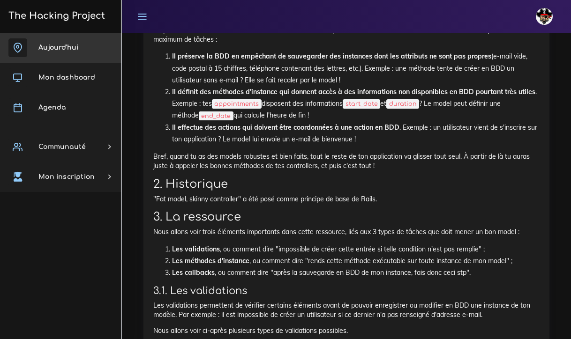
click at [53, 48] on span "Aujourd'hui" at bounding box center [58, 47] width 40 height 7
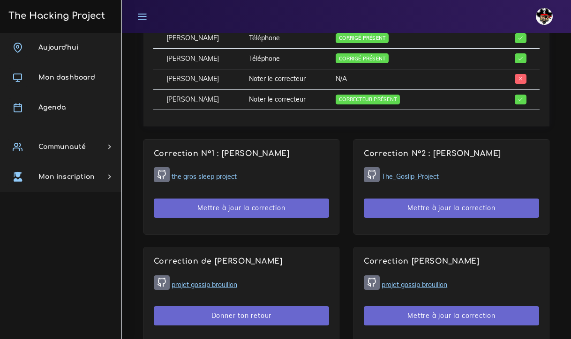
scroll to position [628, 0]
